Goal: Check status: Check status

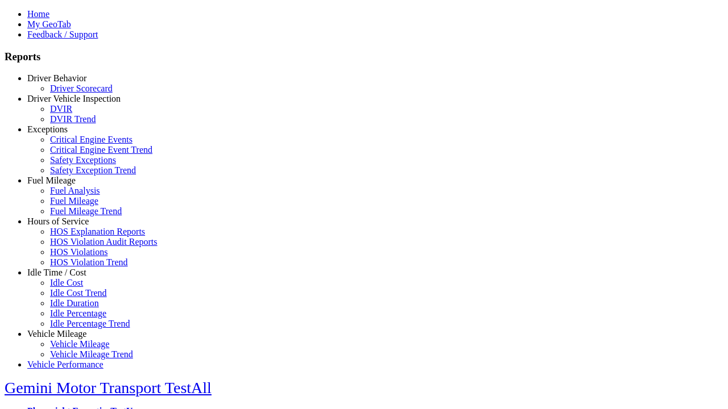
click at [65, 83] on link "Driver Behavior" at bounding box center [56, 78] width 59 height 10
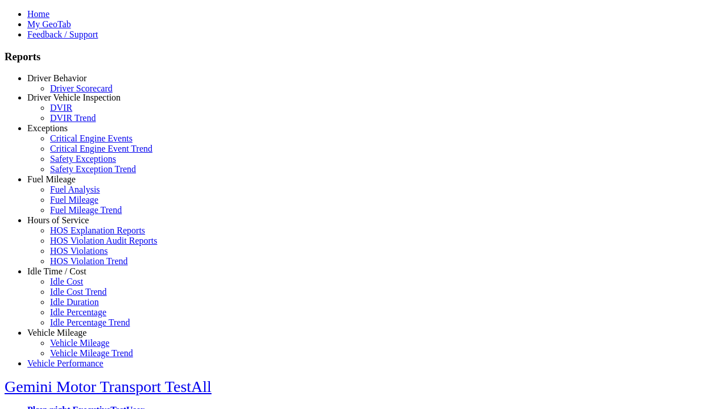
click at [74, 93] on link "Driver Scorecard" at bounding box center [81, 89] width 63 height 10
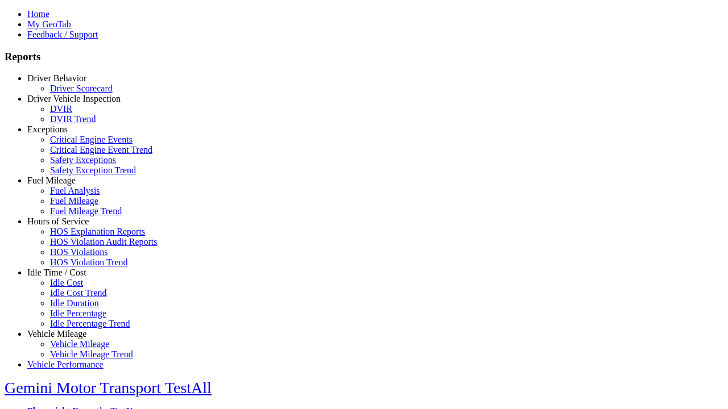
type input "*********"
